Goal: Task Accomplishment & Management: Use online tool/utility

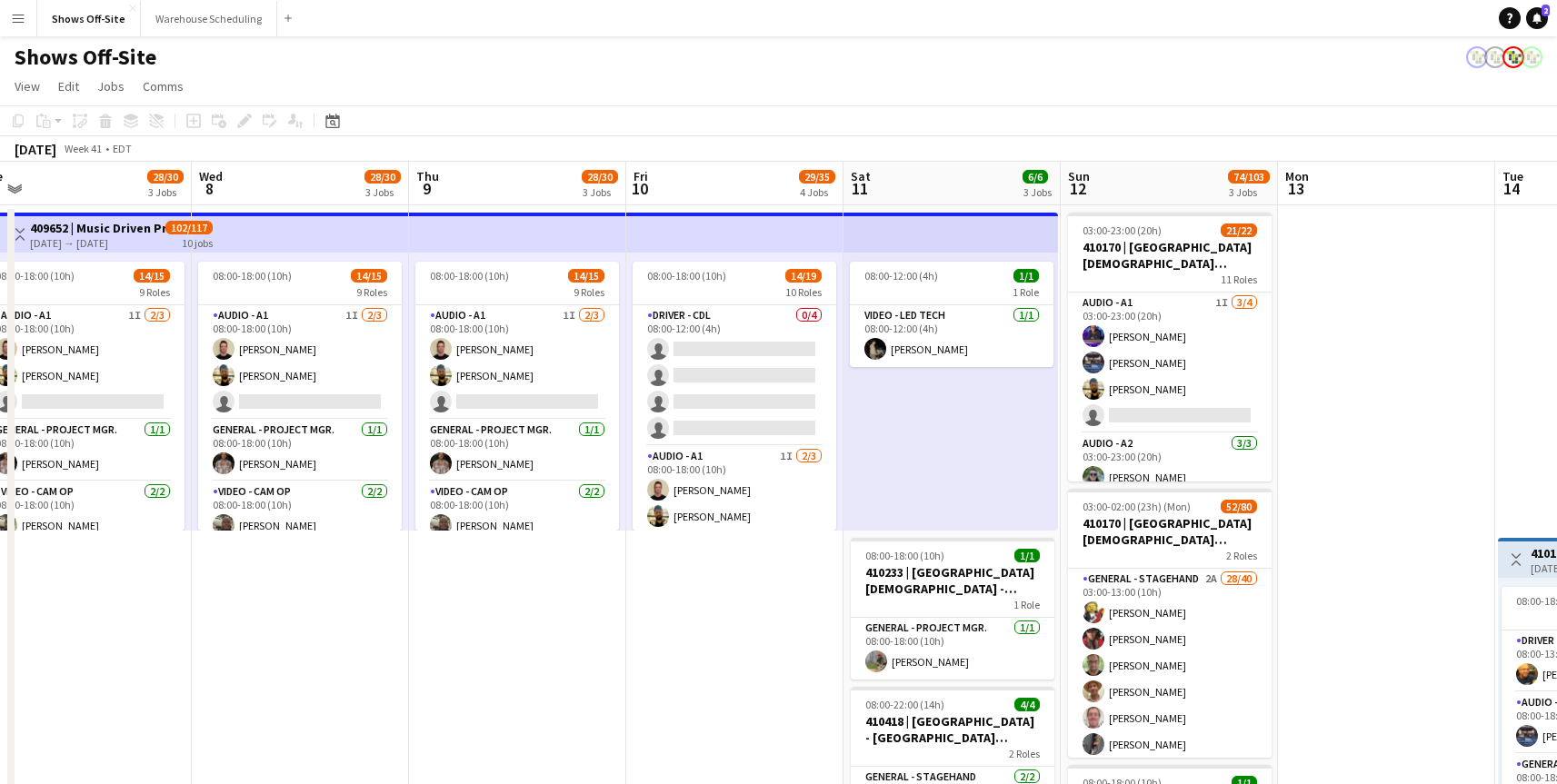
click at [975, 405] on div "08:00-12:00 (4h) 1/1 1 Role Video - LED Tech 1/1 08:00-12:00 (4h) ROYCE WORBING…" at bounding box center [951, 392] width 215 height 278
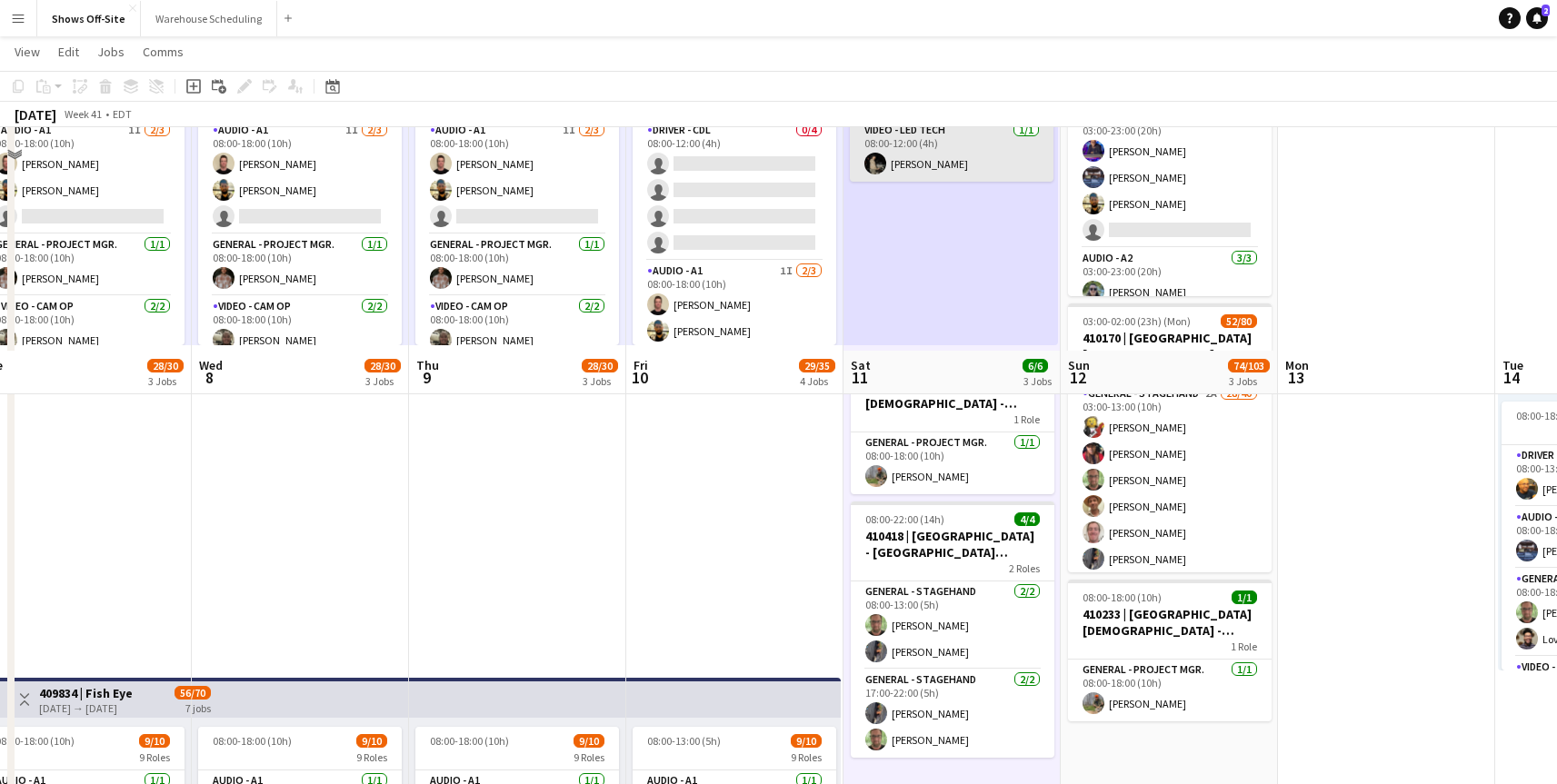
scroll to position [90, 0]
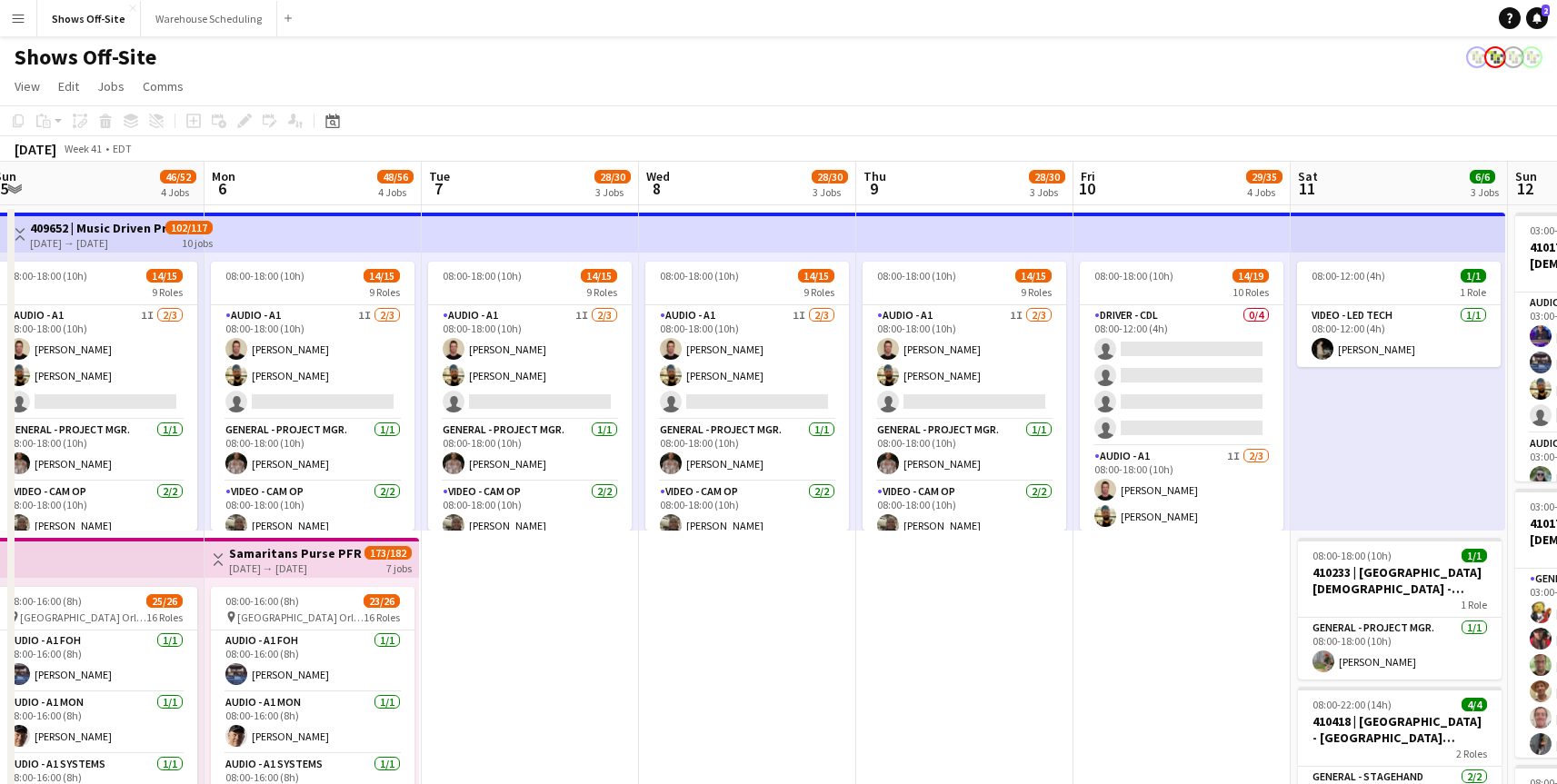
scroll to position [0, 523]
